Goal: Task Accomplishment & Management: Manage account settings

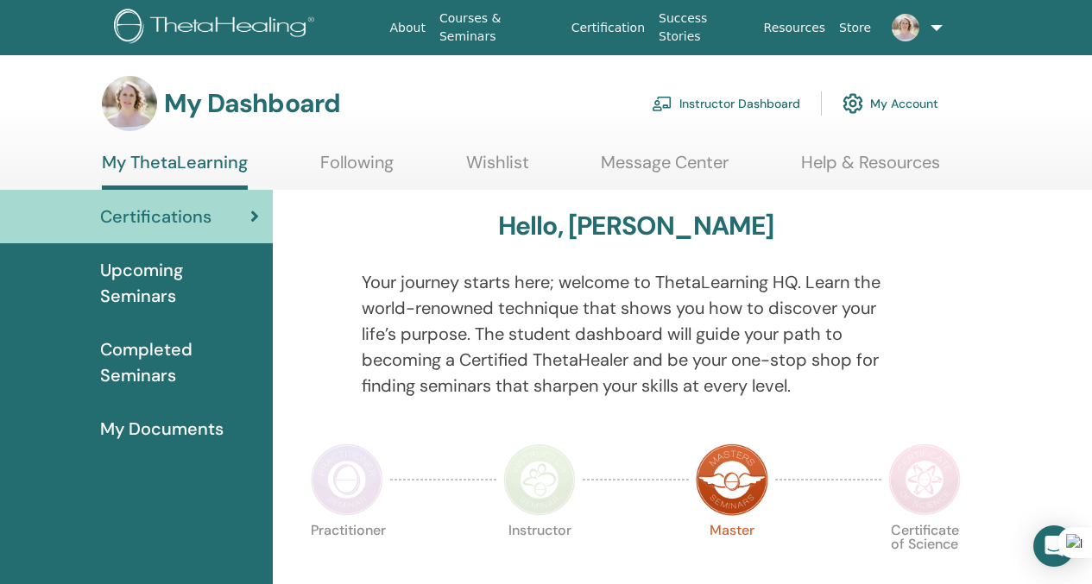
click at [711, 105] on link "Instructor Dashboard" at bounding box center [726, 104] width 148 height 38
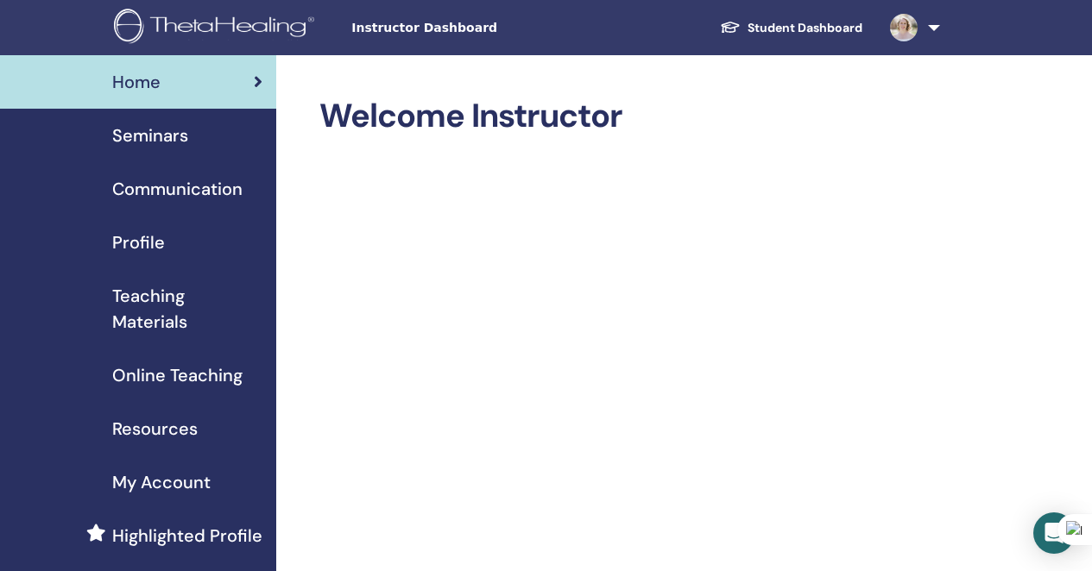
click at [164, 136] on span "Seminars" at bounding box center [150, 136] width 76 height 26
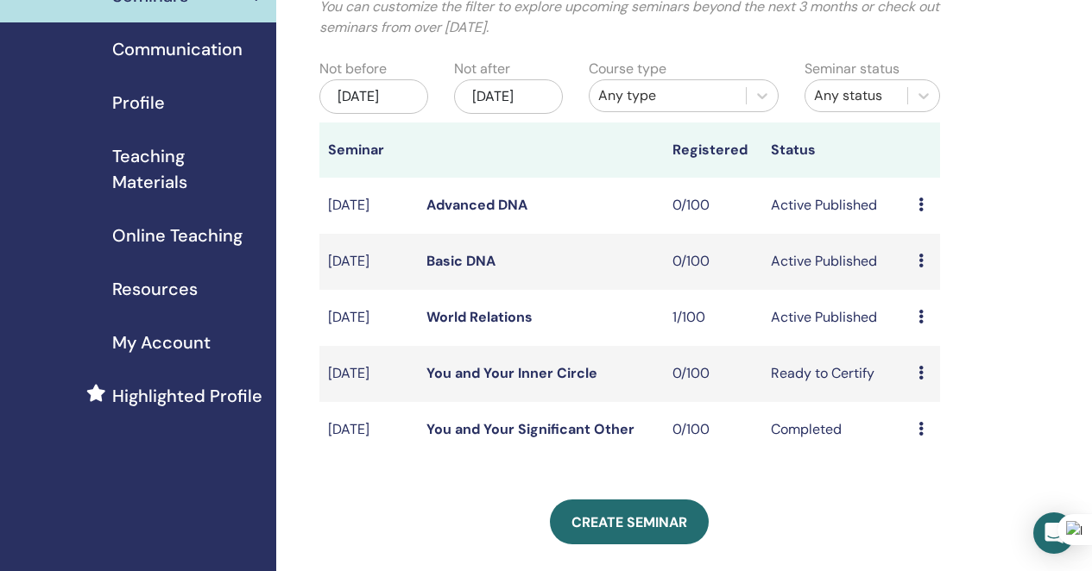
scroll to position [142, 0]
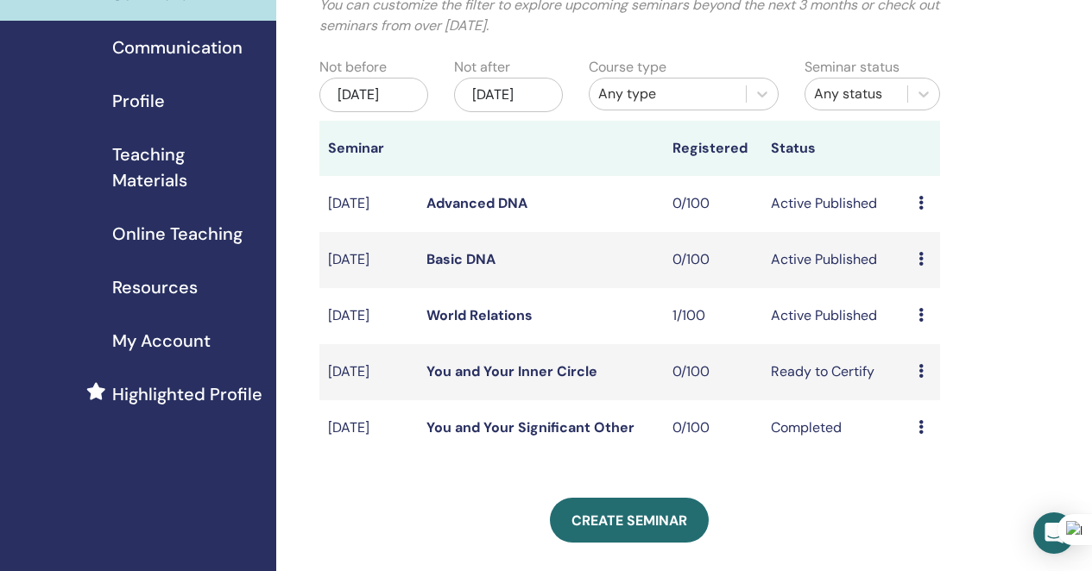
click at [433, 324] on link "World Relations" at bounding box center [479, 315] width 106 height 18
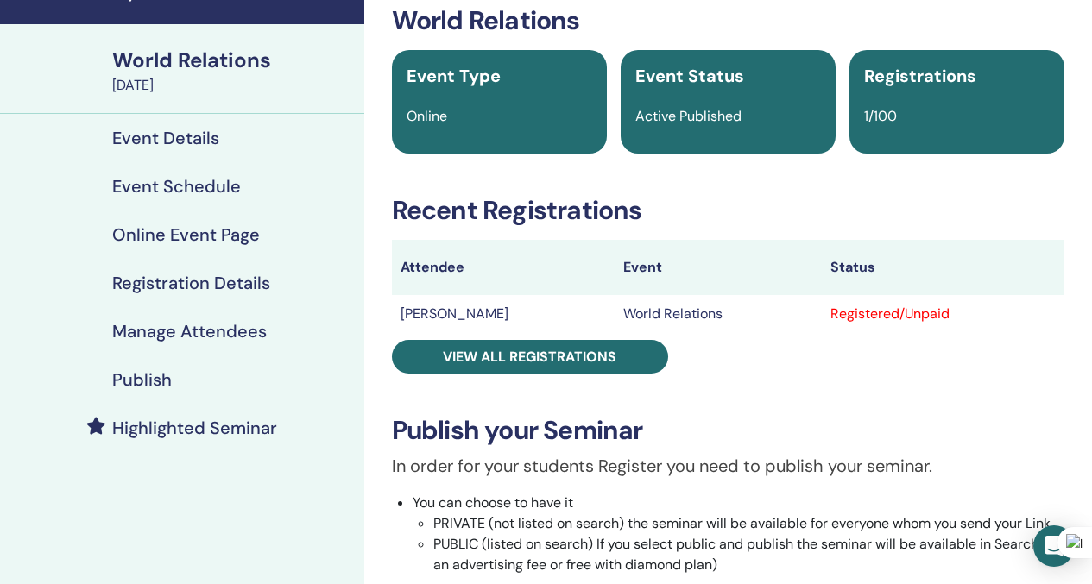
scroll to position [55, 0]
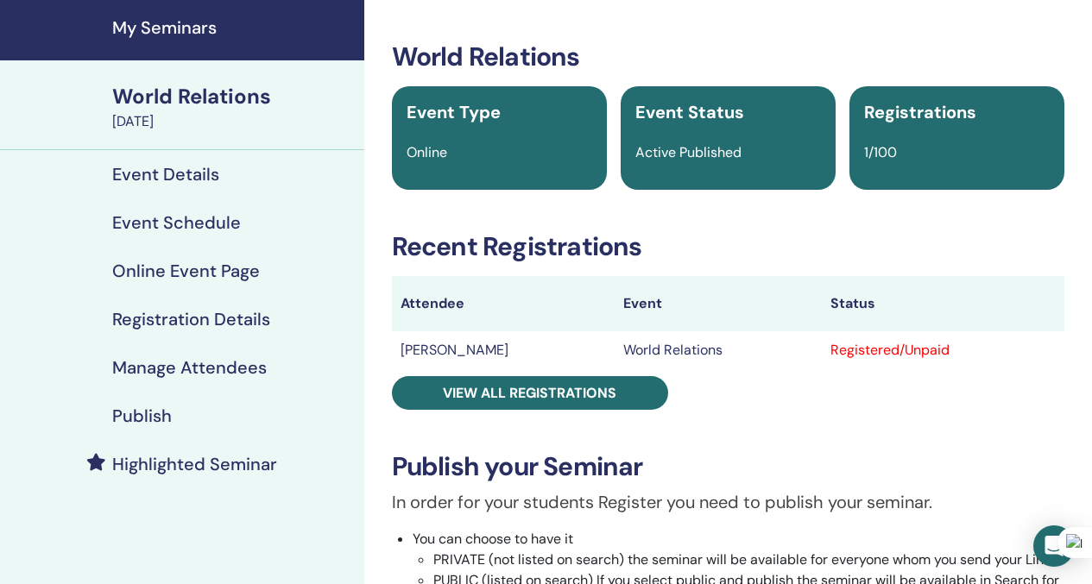
click at [174, 173] on h4 "Event Details" at bounding box center [165, 174] width 107 height 21
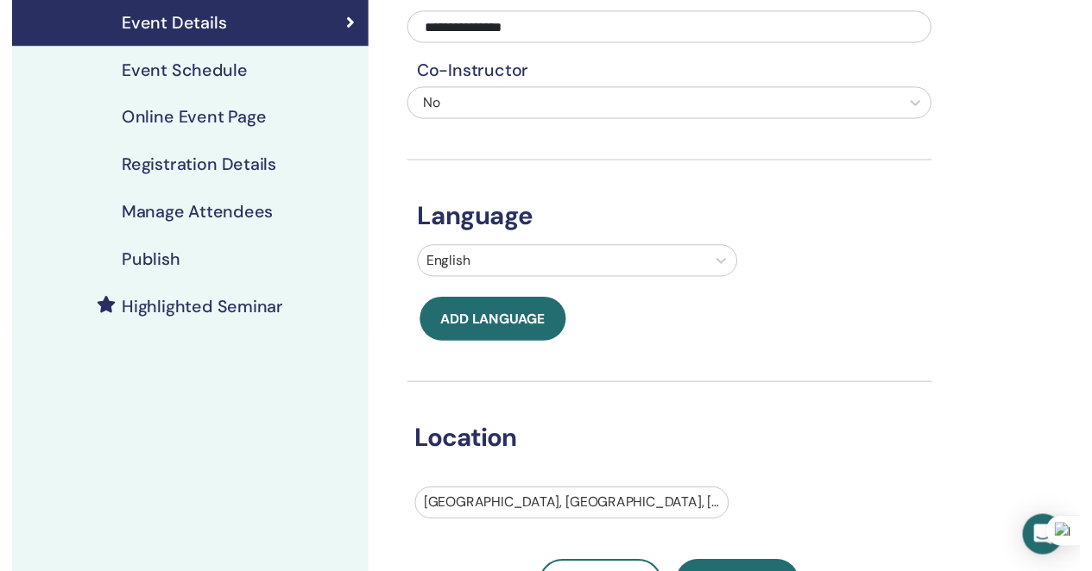
scroll to position [58, 0]
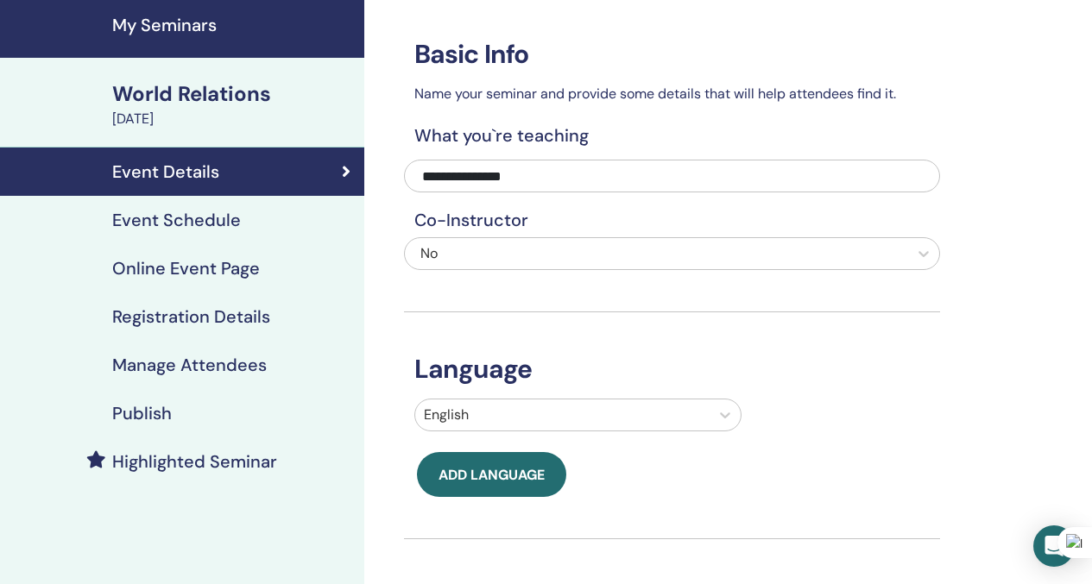
click at [159, 222] on h4 "Event Schedule" at bounding box center [176, 220] width 129 height 21
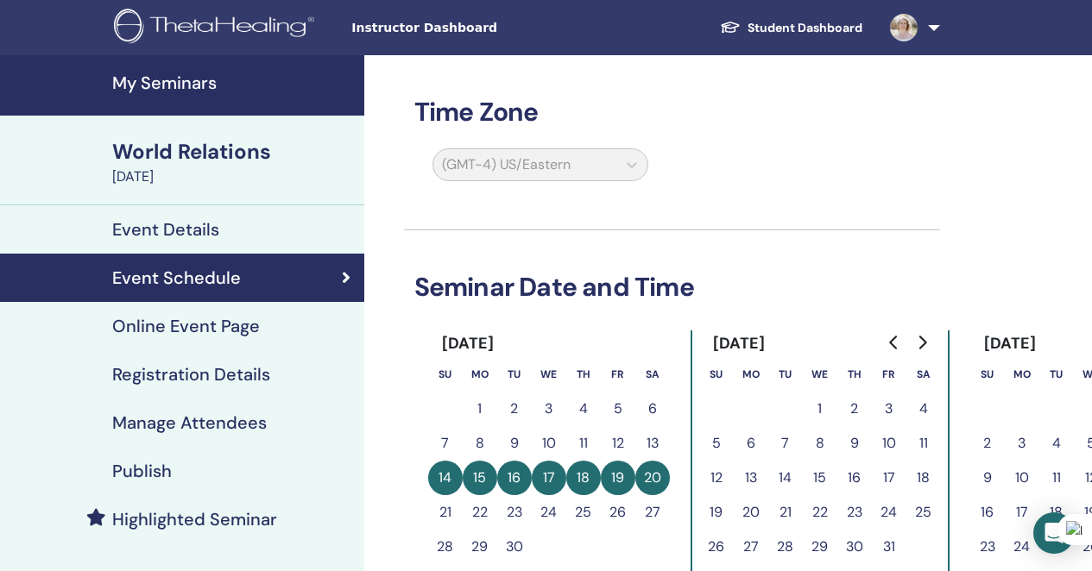
click at [189, 328] on h4 "Online Event Page" at bounding box center [186, 326] width 148 height 21
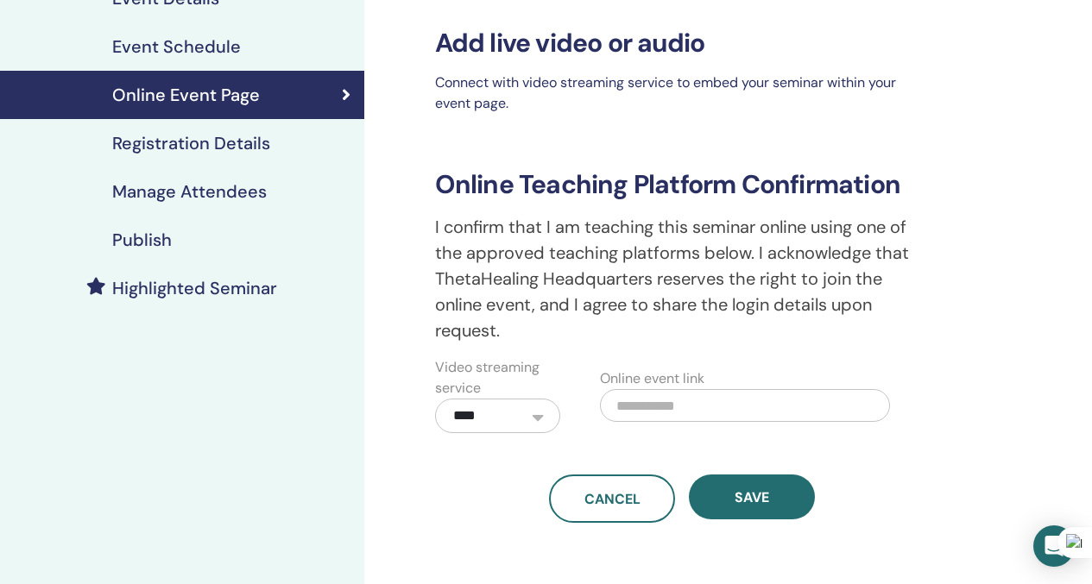
scroll to position [13, 0]
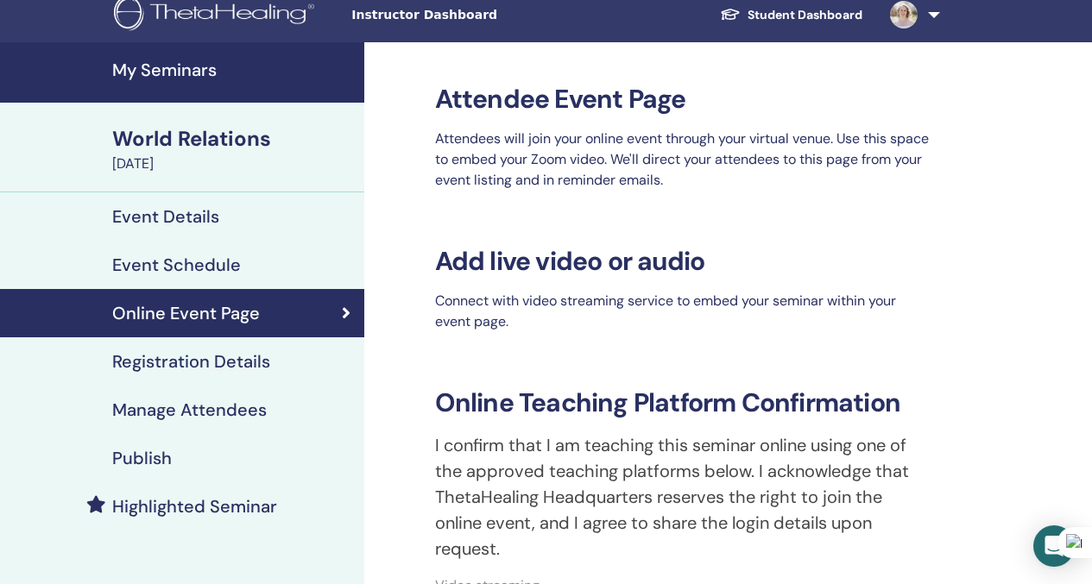
click at [145, 375] on link "Registration Details" at bounding box center [182, 361] width 364 height 48
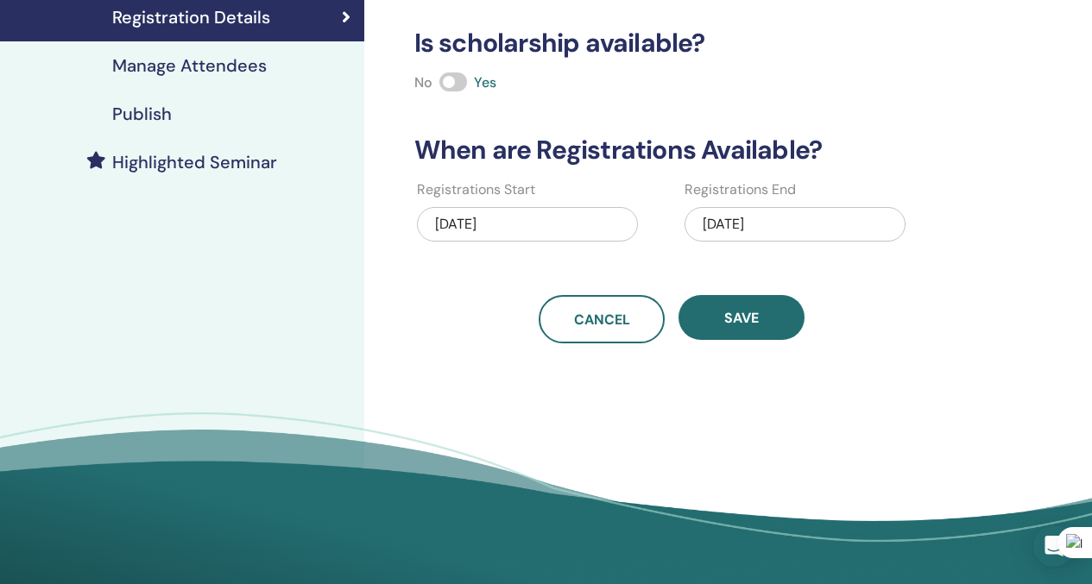
scroll to position [107, 0]
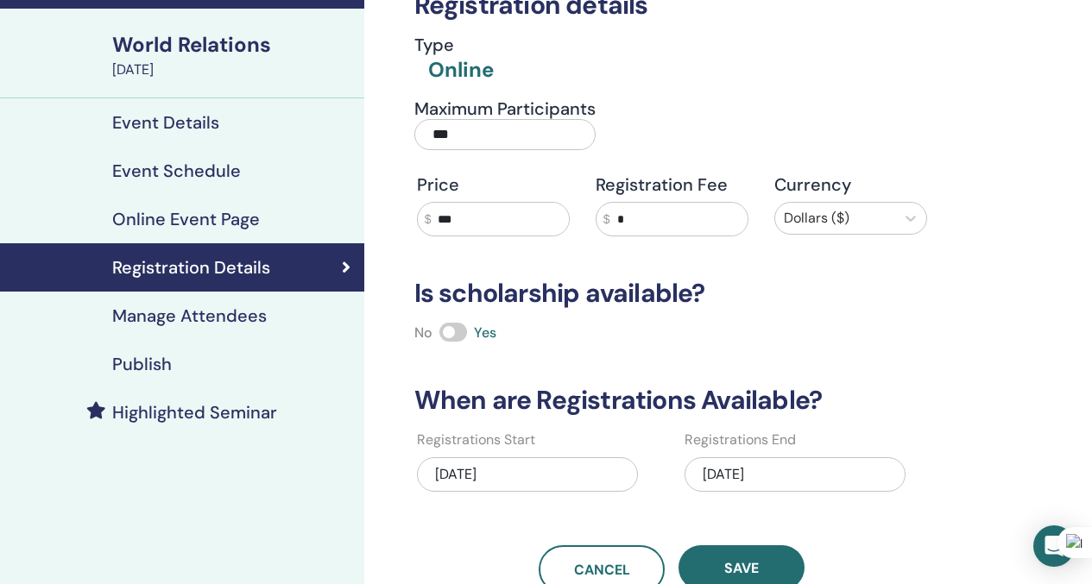
click at [254, 319] on h4 "Manage Attendees" at bounding box center [189, 315] width 154 height 21
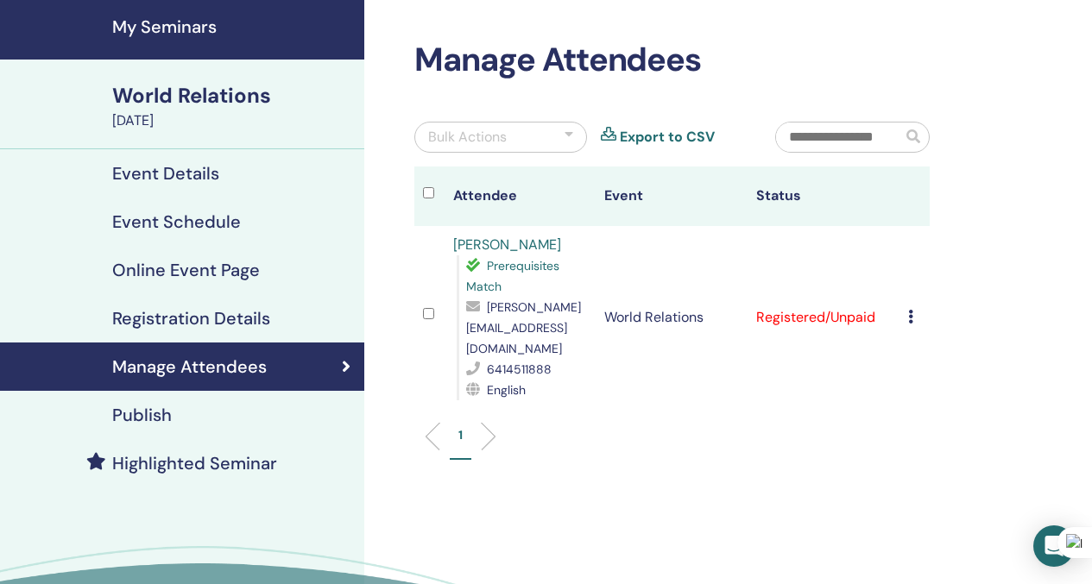
scroll to position [55, 0]
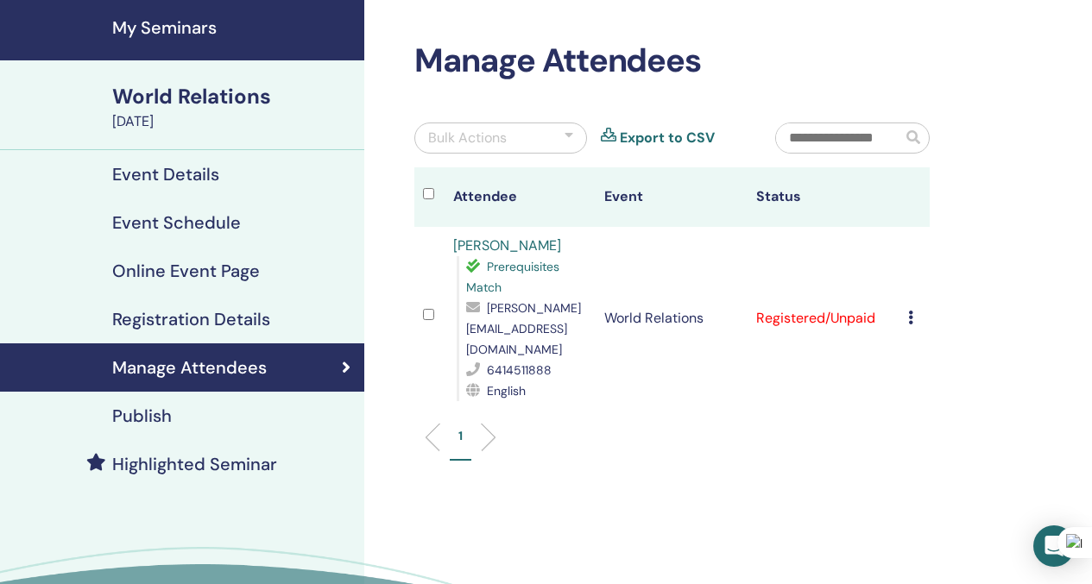
click at [182, 410] on div "Publish" at bounding box center [182, 416] width 337 height 21
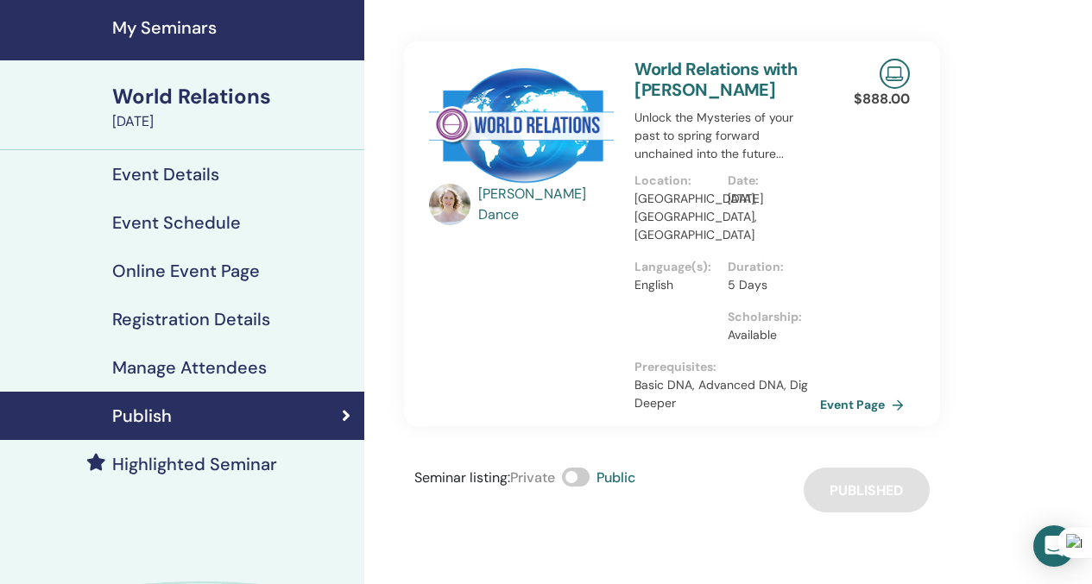
scroll to position [61, 0]
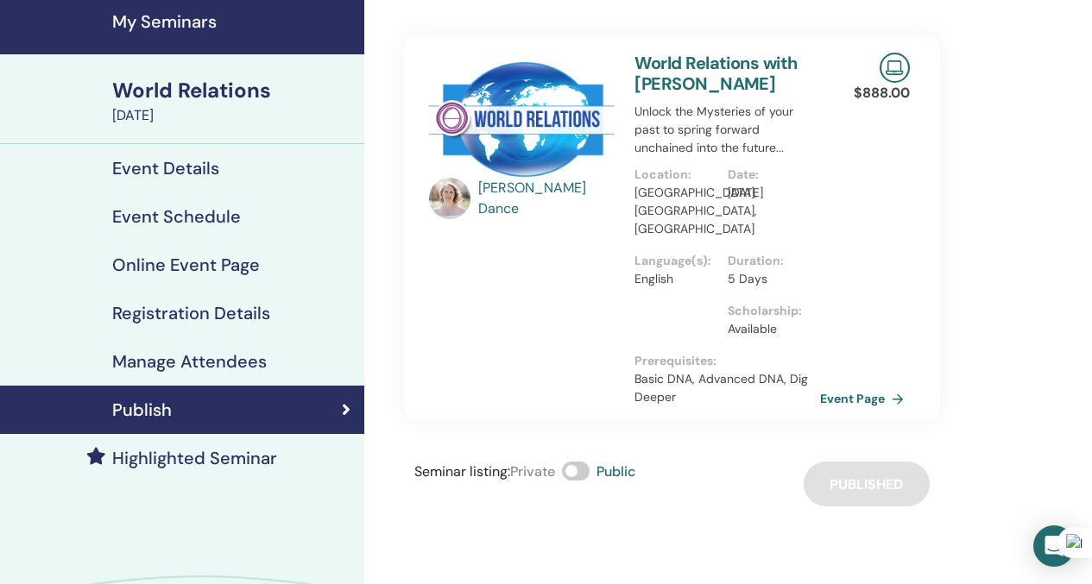
click at [195, 216] on h4 "Event Schedule" at bounding box center [176, 216] width 129 height 21
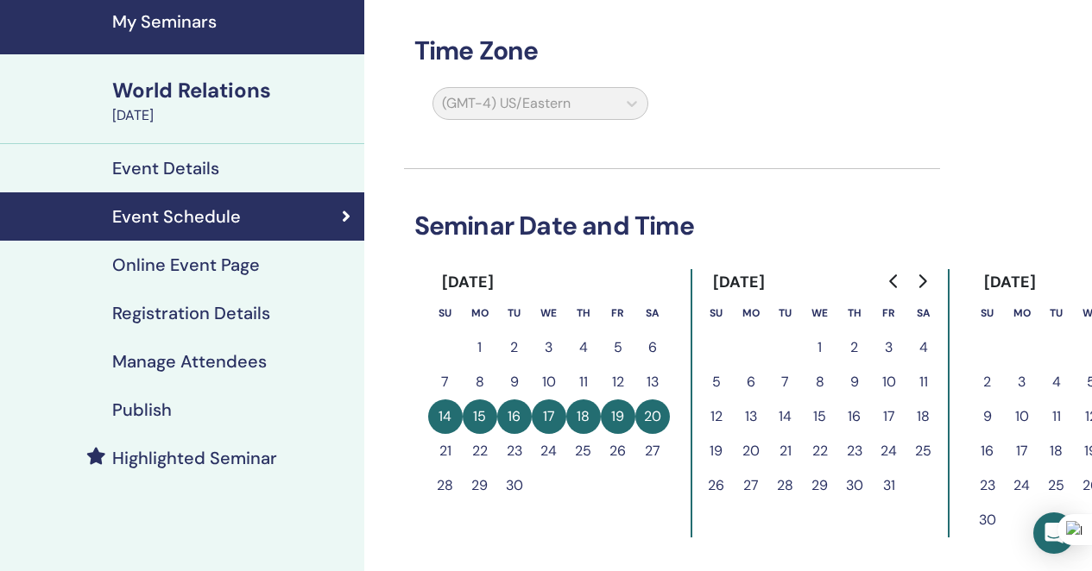
click at [201, 167] on h4 "Event Details" at bounding box center [165, 168] width 107 height 21
